Goal: Transaction & Acquisition: Book appointment/travel/reservation

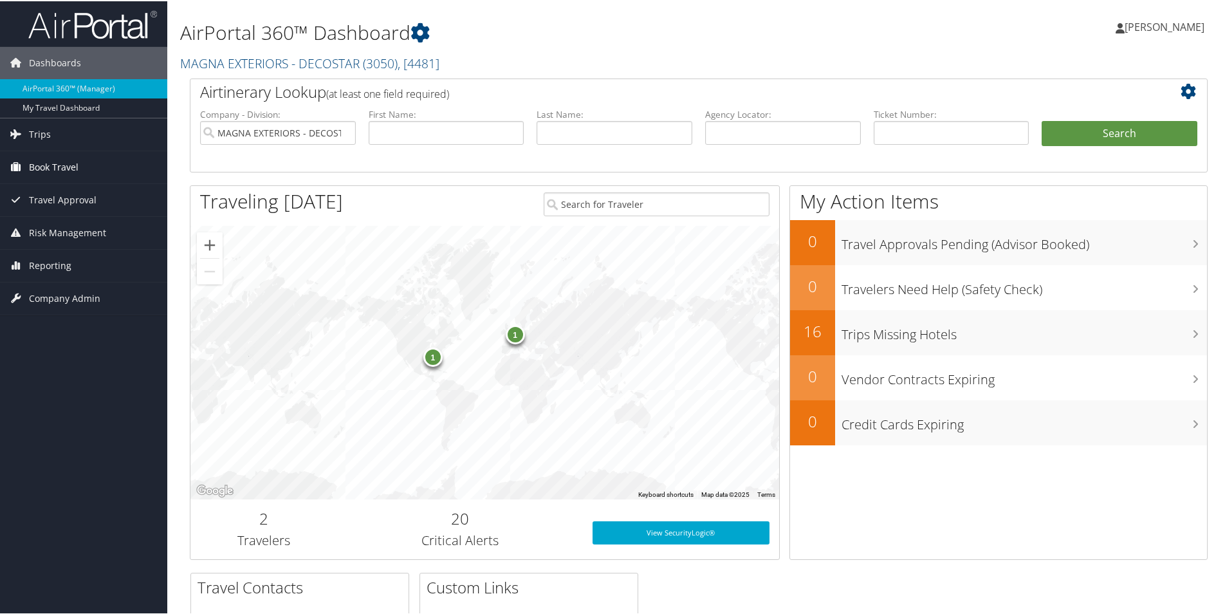
click at [43, 165] on span "Book Travel" at bounding box center [54, 166] width 50 height 32
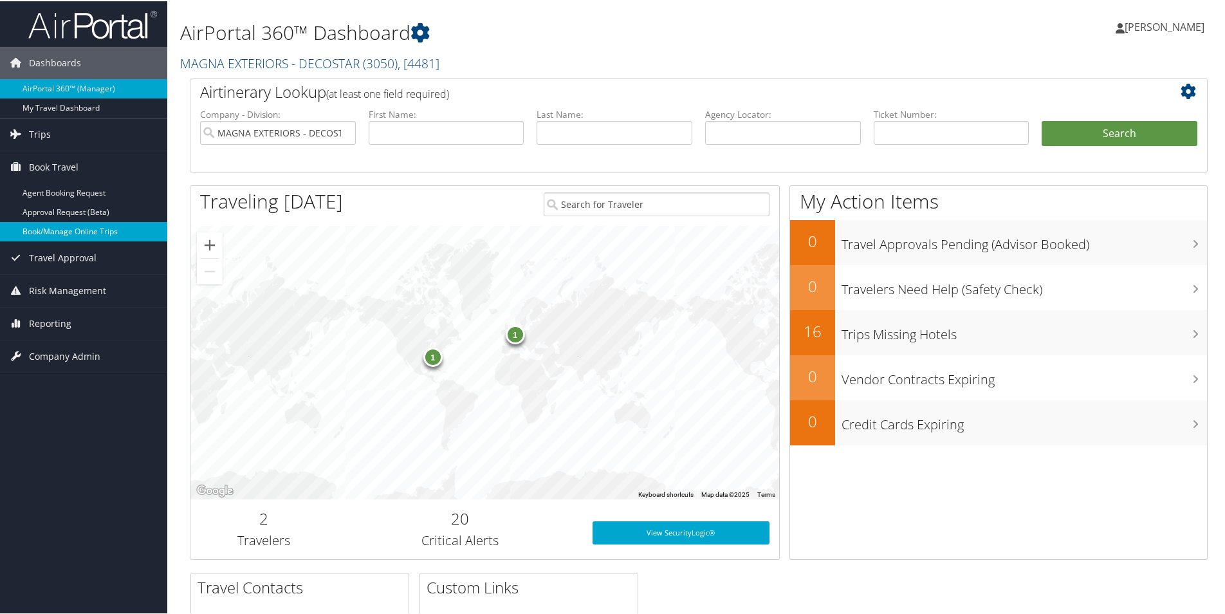
click at [54, 227] on link "Book/Manage Online Trips" at bounding box center [83, 230] width 167 height 19
click at [70, 234] on link "Book/Manage Online Trips" at bounding box center [83, 230] width 167 height 19
